Goal: Information Seeking & Learning: Learn about a topic

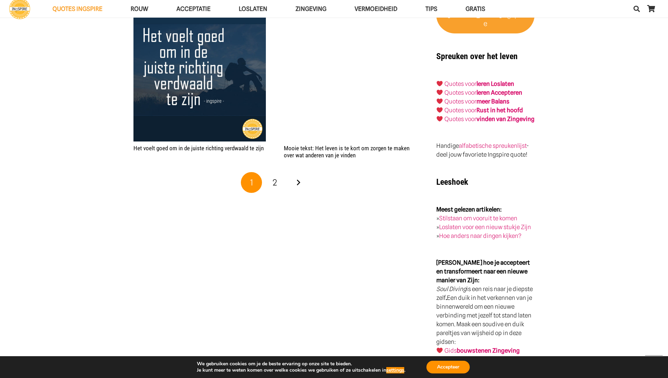
scroll to position [1304, 0]
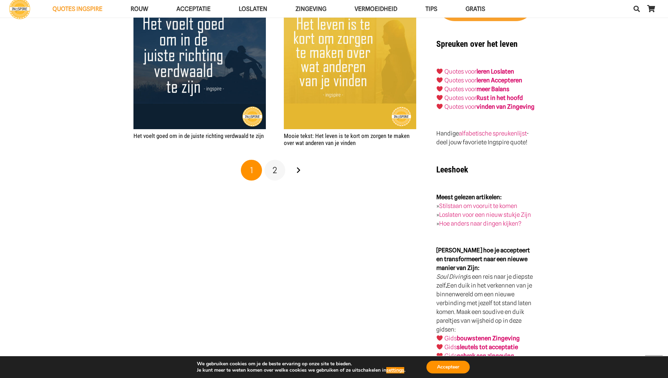
click at [274, 172] on span "2" at bounding box center [275, 170] width 5 height 10
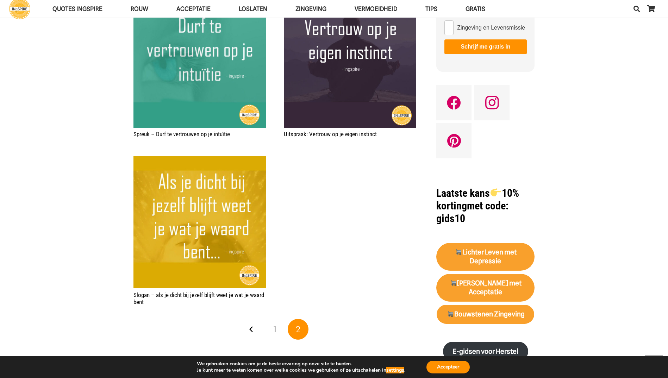
scroll to position [634, 0]
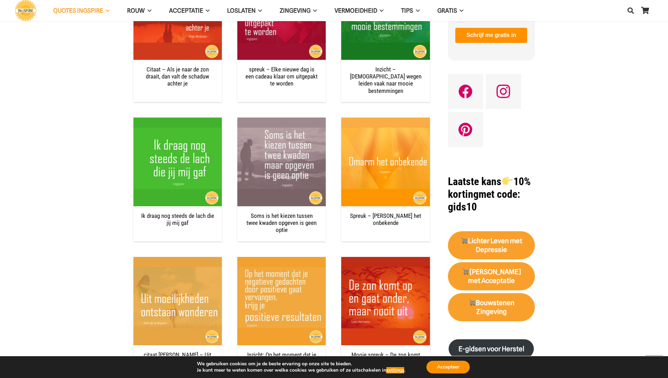
scroll to position [634, 0]
